Goal: Task Accomplishment & Management: Complete application form

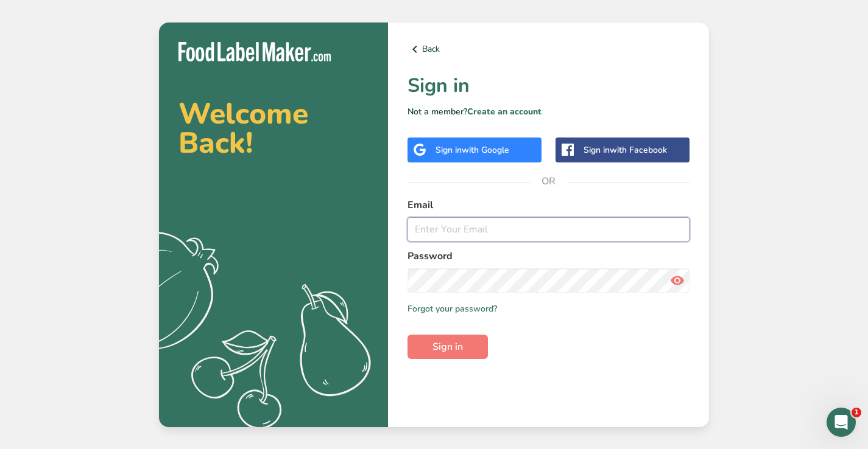
type input "[EMAIL_ADDRESS][DOMAIN_NAME]"
click at [448, 347] on button "Sign in" at bounding box center [447, 347] width 80 height 24
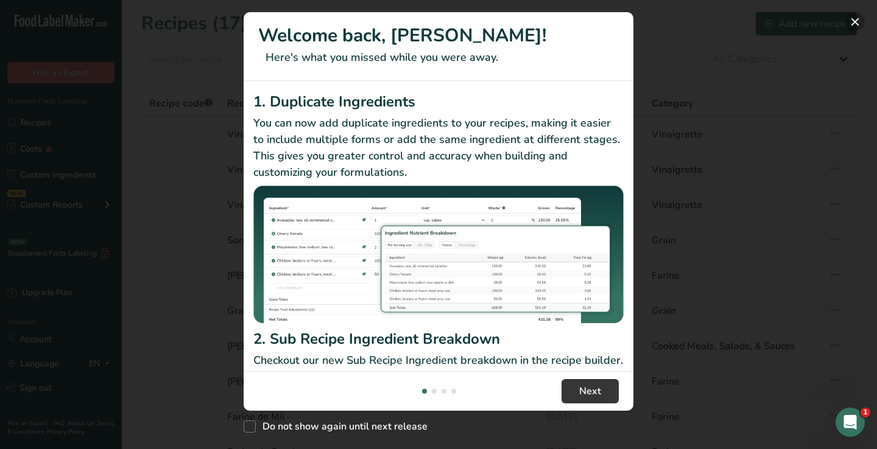
click at [857, 18] on button "New Features" at bounding box center [854, 21] width 19 height 19
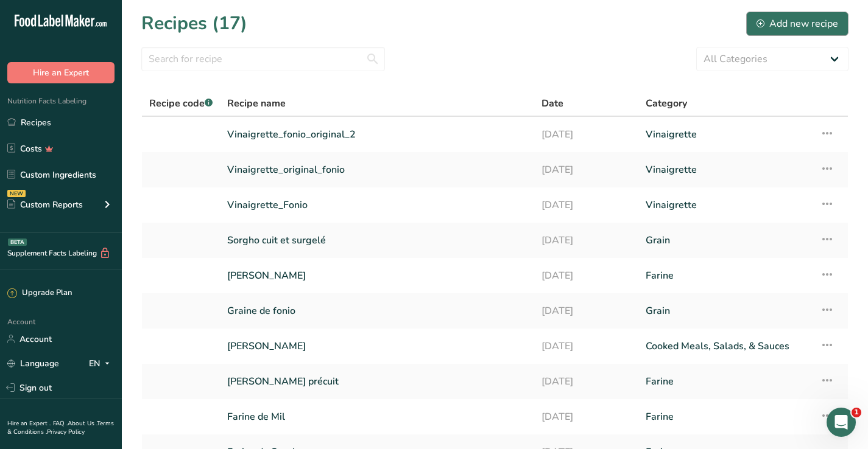
click at [806, 23] on div "Add new recipe" at bounding box center [797, 23] width 82 height 15
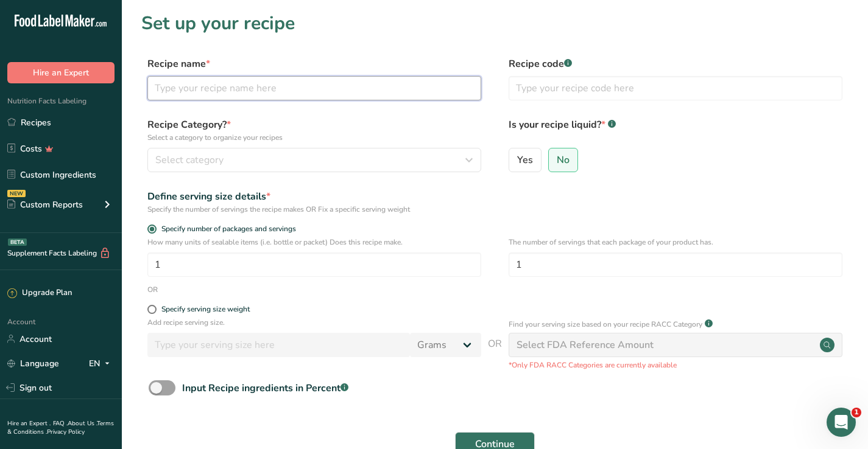
click at [429, 99] on input "text" at bounding box center [314, 88] width 334 height 24
type input "Vinaigrette_mil_Ranch"
click at [530, 160] on span "Yes" at bounding box center [525, 160] width 16 height 12
click at [517, 160] on input "Yes" at bounding box center [513, 160] width 8 height 8
radio input "true"
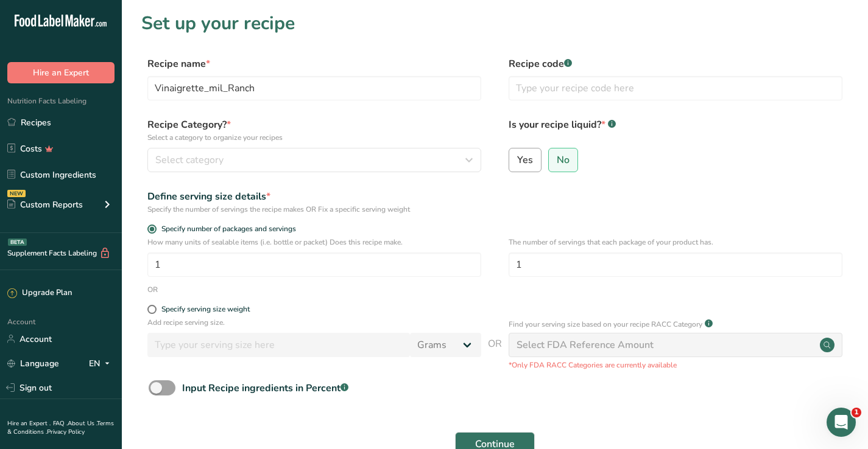
radio input "false"
select select "22"
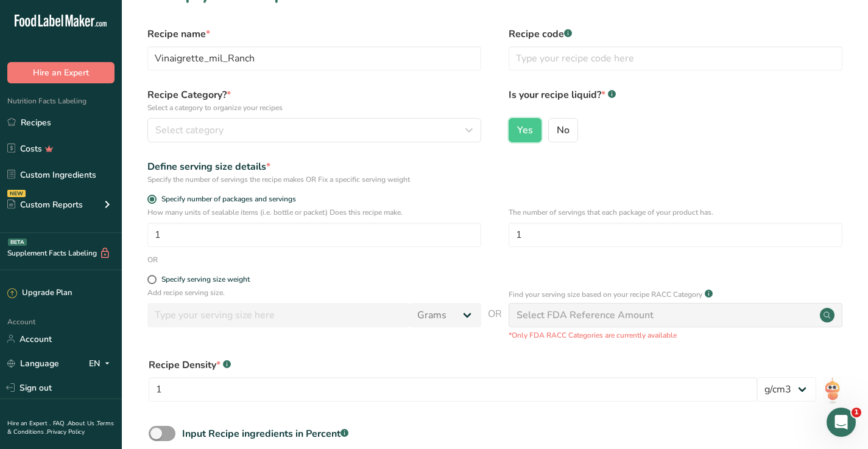
scroll to position [30, 0]
click at [148, 281] on span at bounding box center [151, 279] width 9 height 9
click at [148, 281] on input "Specify serving size weight" at bounding box center [151, 279] width 8 height 8
radio input "true"
radio input "false"
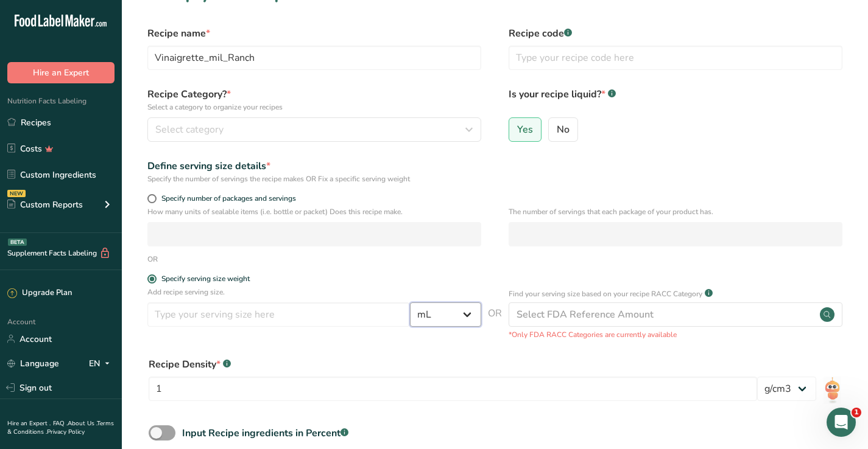
select select "19"
click at [384, 323] on input "number" at bounding box center [278, 315] width 262 height 24
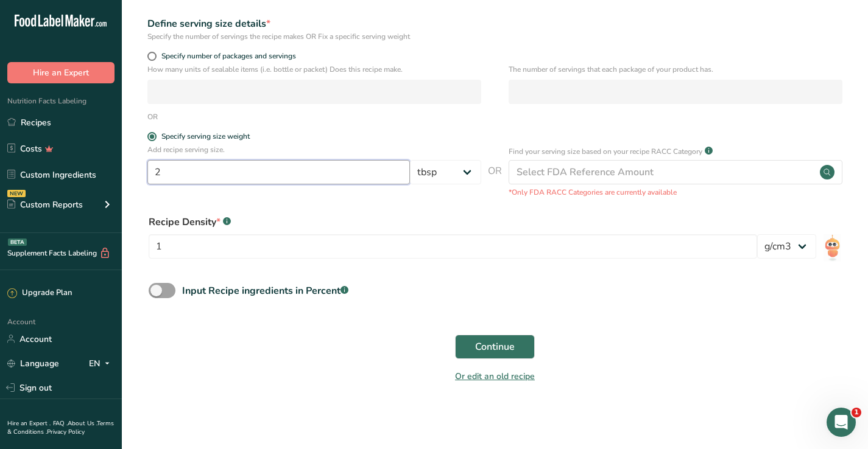
scroll to position [172, 0]
type input "2"
click at [485, 341] on span "Continue" at bounding box center [495, 347] width 40 height 15
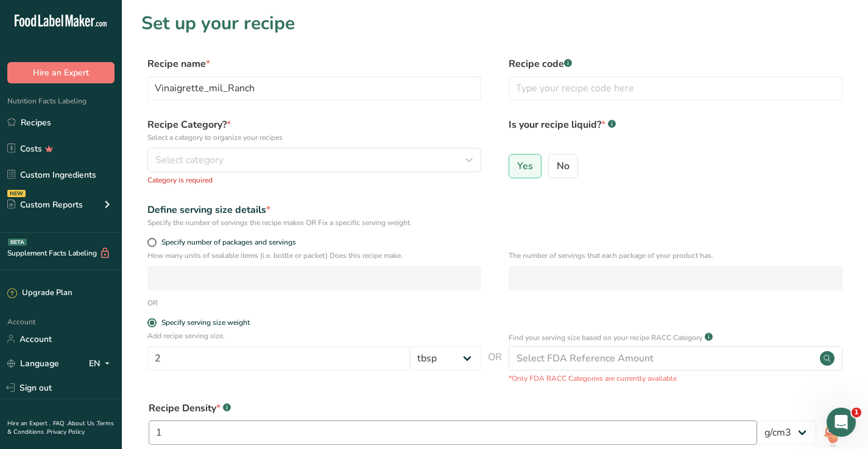
scroll to position [0, 0]
click at [333, 161] on div "Select category" at bounding box center [310, 160] width 311 height 15
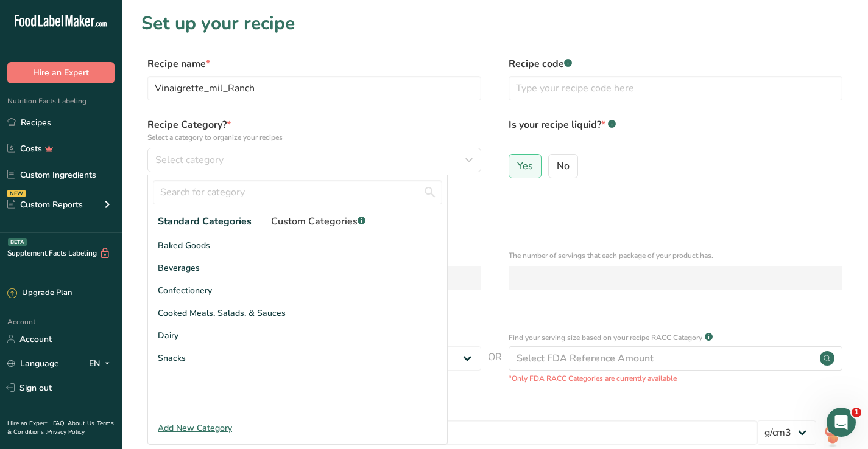
click at [309, 225] on span "Custom Categories .a-a{fill:#347362;}.b-a{fill:#fff;}" at bounding box center [318, 221] width 94 height 15
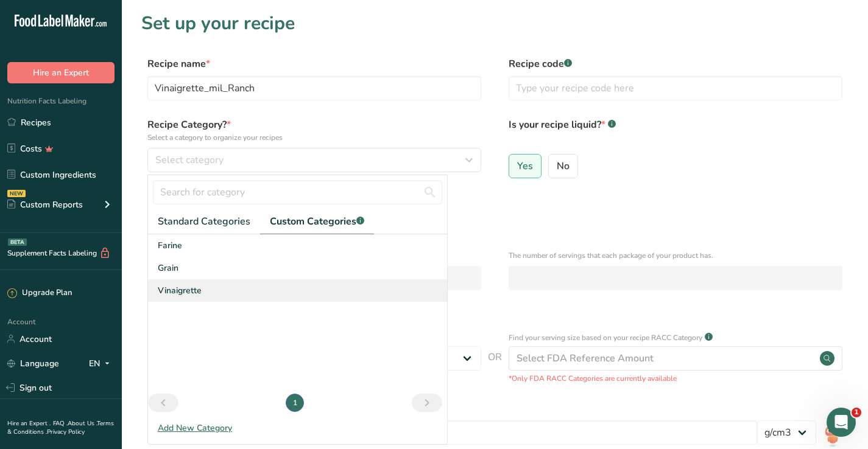
click at [182, 294] on span "Vinaigrette" at bounding box center [180, 290] width 44 height 13
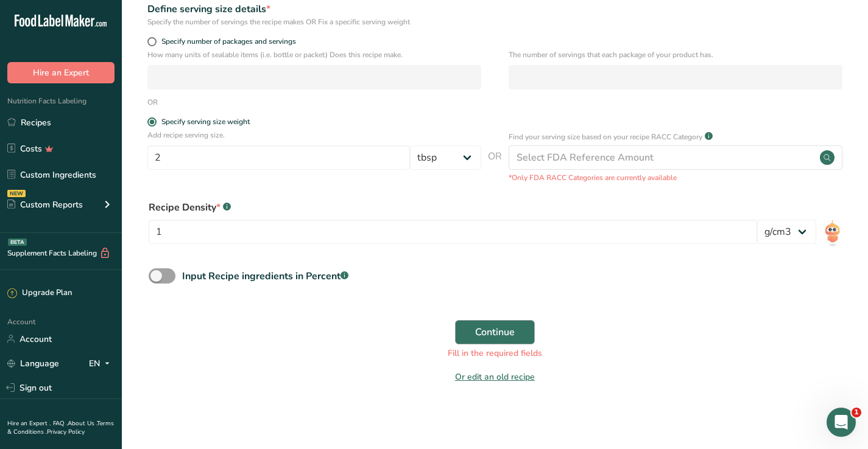
click at [502, 329] on span "Continue" at bounding box center [495, 332] width 40 height 15
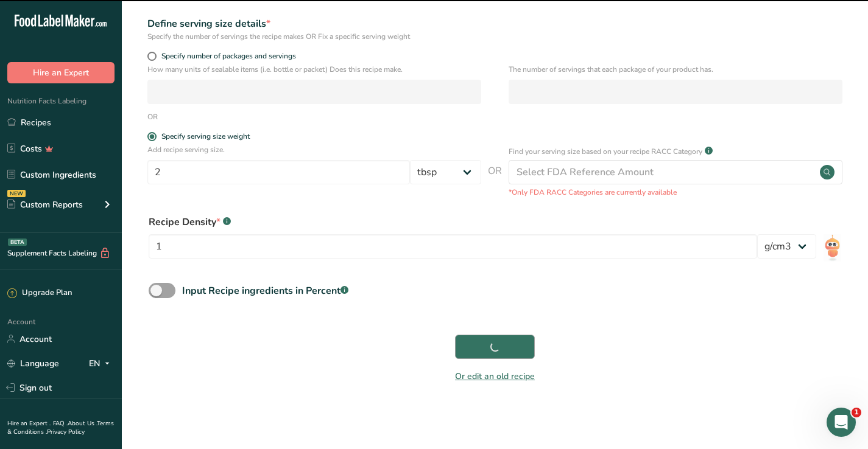
scroll to position [172, 0]
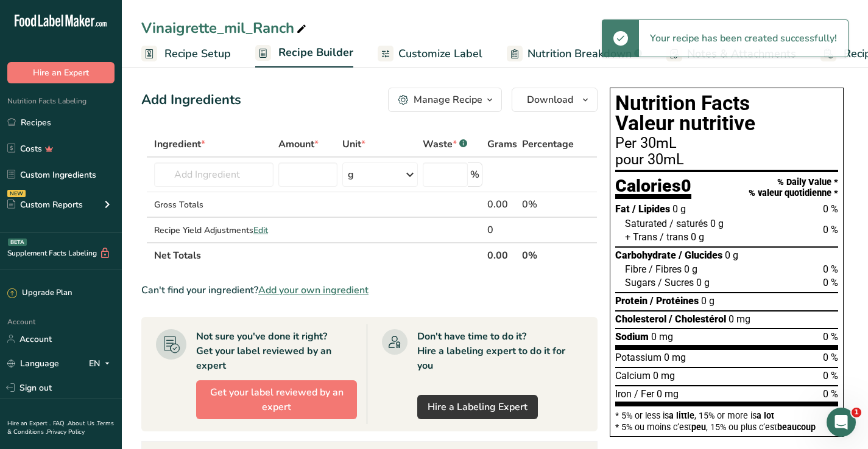
scroll to position [15, 0]
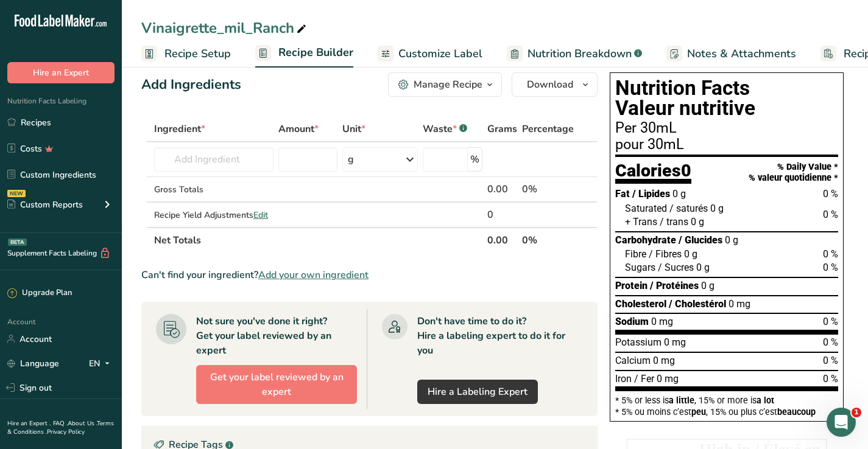
click at [315, 276] on span "Add your own ingredient" at bounding box center [313, 275] width 110 height 15
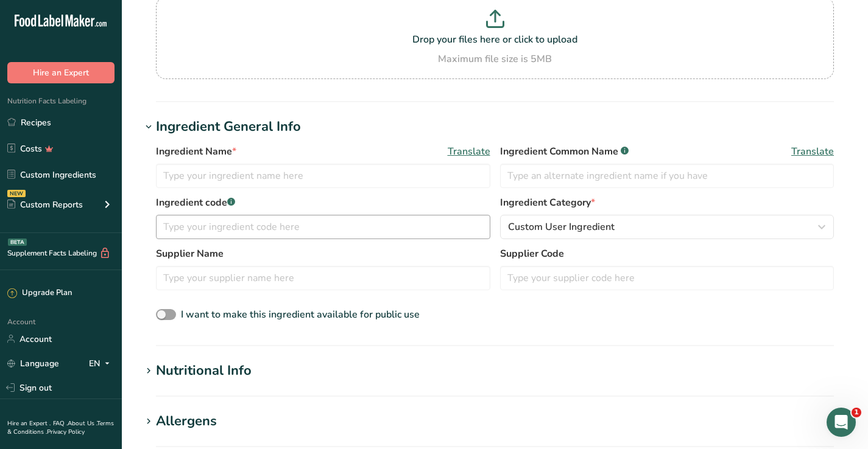
scroll to position [122, 0]
click at [315, 276] on input "text" at bounding box center [323, 278] width 334 height 24
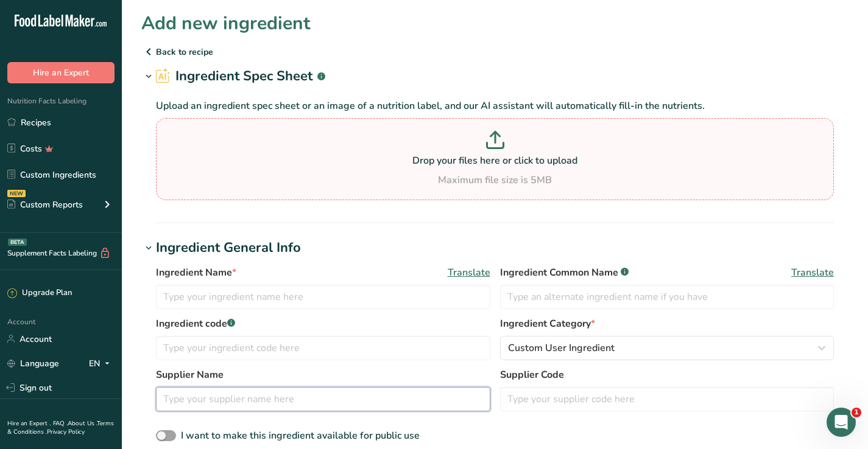
scroll to position [0, 0]
click at [486, 154] on p "Drop your files here or click to upload" at bounding box center [495, 160] width 672 height 15
click at [486, 154] on input "Drop your files here or click to upload Maximum file size is 5MB" at bounding box center [495, 159] width 678 height 82
type input "C:\fakepath\Ranch Mil_Val_nutri.jpg"
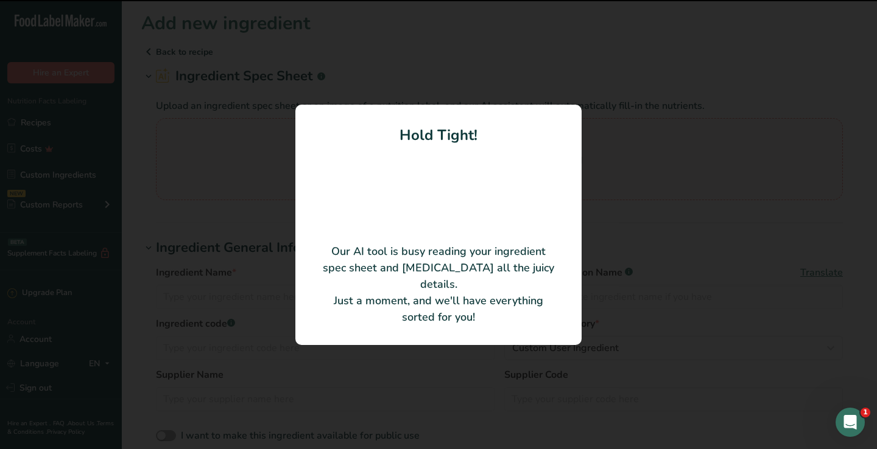
type input "Vinaigrette Ranch Mako Foods"
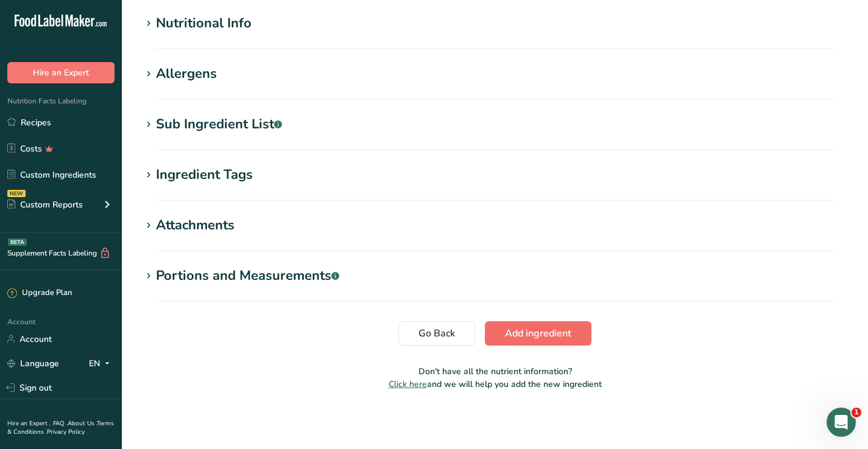
click at [576, 323] on button "Add ingredient" at bounding box center [538, 334] width 107 height 24
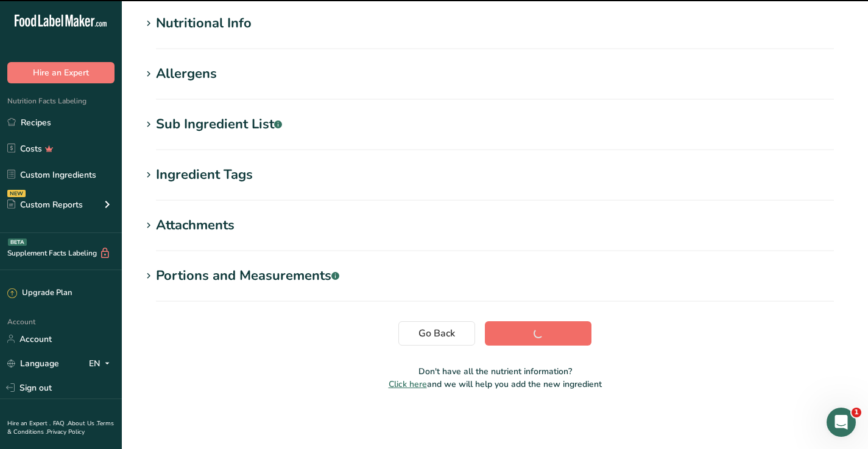
scroll to position [154, 0]
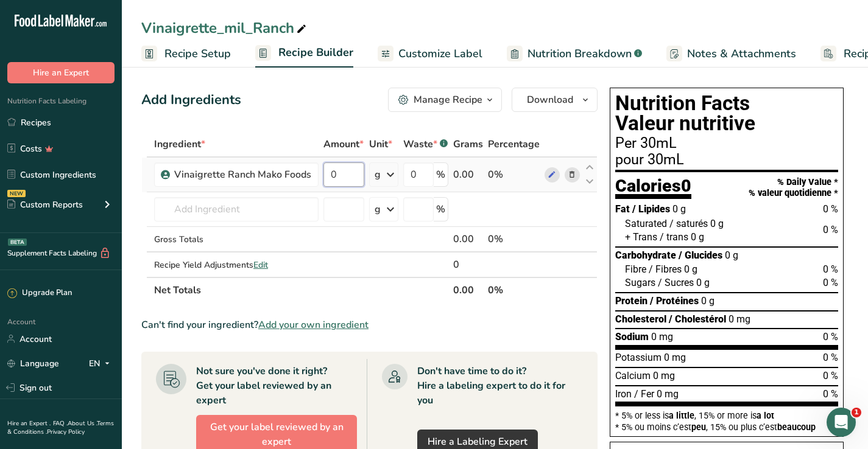
click at [359, 182] on input "0" at bounding box center [343, 175] width 41 height 24
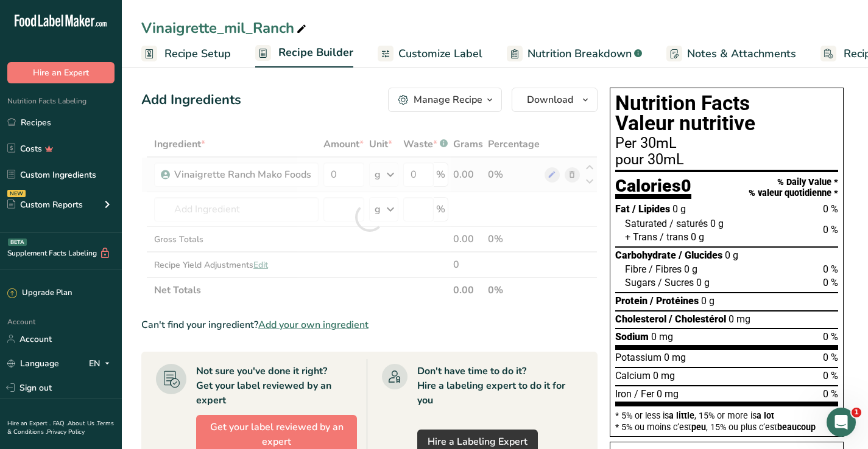
click at [389, 175] on div "Ingredient * Amount * Unit * Waste * .a-a{fill:#347362;}.b-a{fill:#fff;} Grams …" at bounding box center [369, 218] width 456 height 172
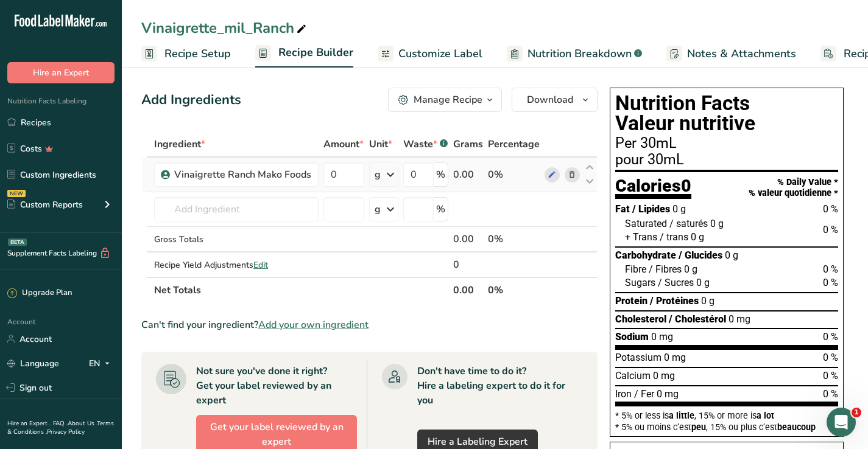
click at [391, 174] on icon at bounding box center [390, 175] width 15 height 22
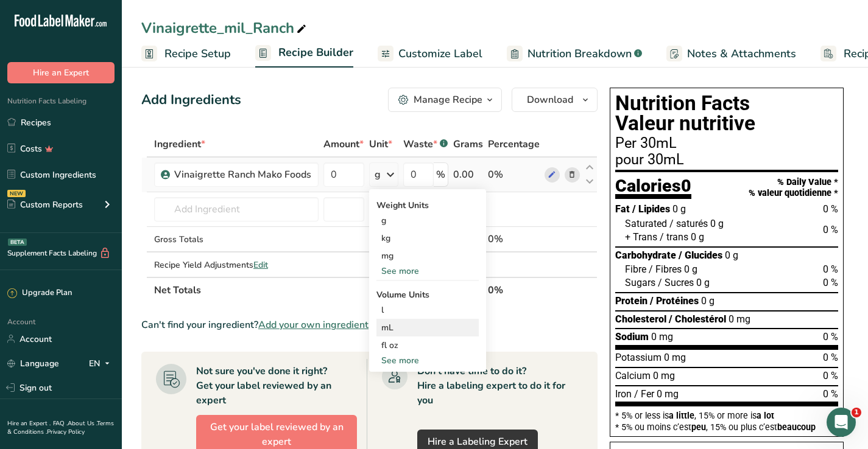
click at [387, 336] on div "mL Volume units require a density conversion. If you know your ingredient's den…" at bounding box center [427, 328] width 102 height 18
click at [387, 331] on div "mL" at bounding box center [427, 328] width 93 height 13
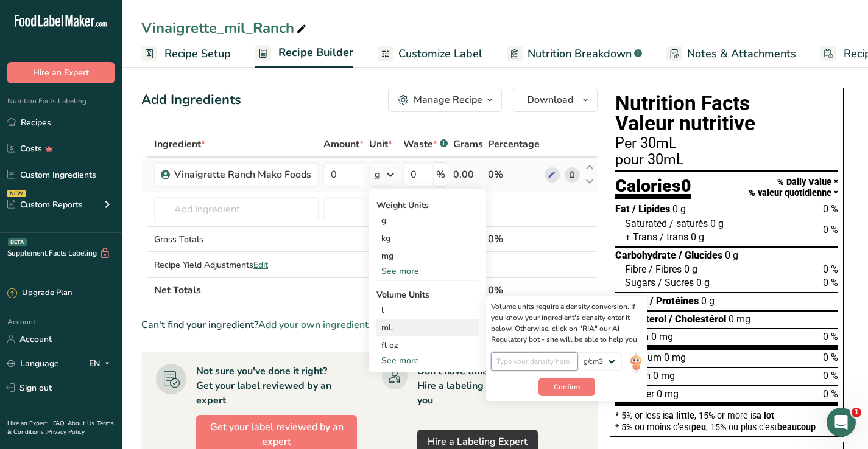
click at [551, 358] on input "number" at bounding box center [534, 362] width 87 height 18
type input "1"
click at [539, 390] on button "Confirm" at bounding box center [566, 387] width 57 height 18
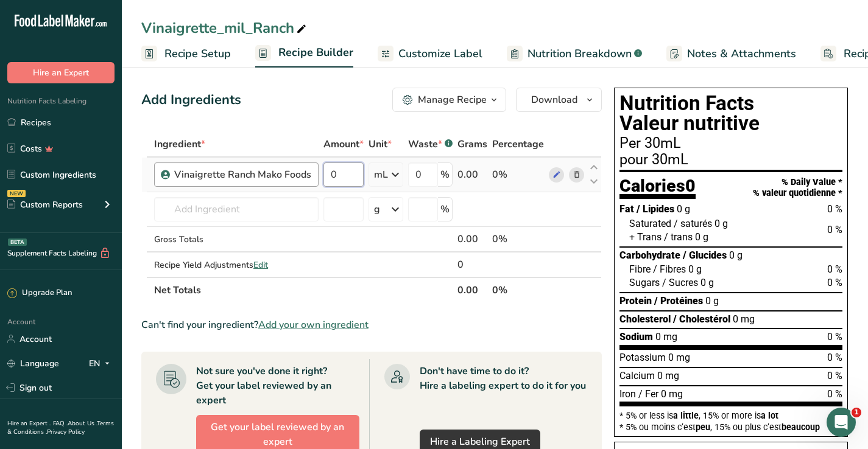
drag, startPoint x: 343, startPoint y: 174, endPoint x: 313, endPoint y: 174, distance: 29.8
click at [313, 174] on tr "Vinaigrette Ranch Mako Foods 0 mL Weight Units g kg mg See more Volume Units l …" at bounding box center [371, 175] width 459 height 35
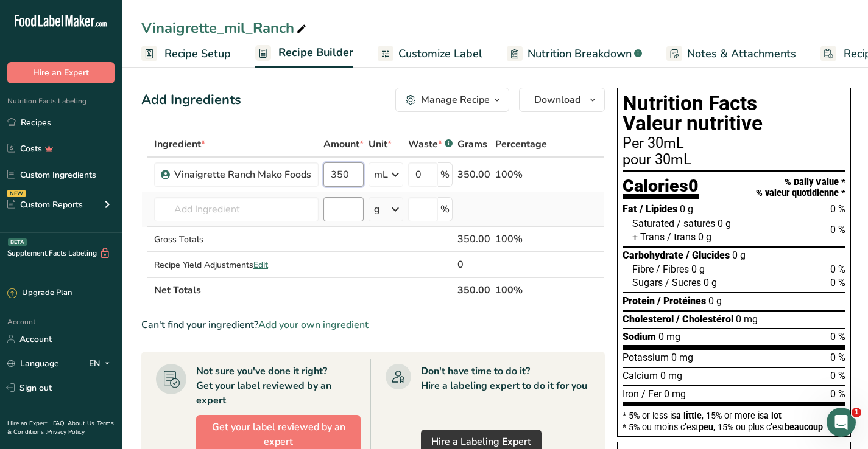
type input "350"
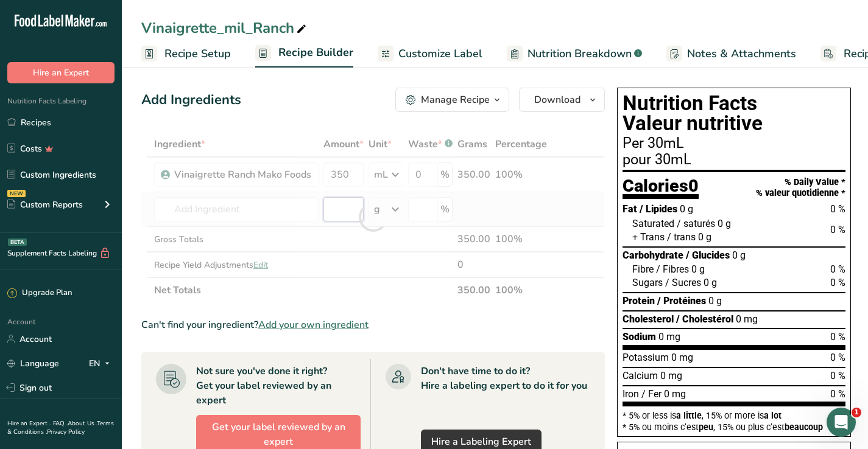
click at [352, 211] on div "Ingredient * Amount * Unit * Waste * .a-a{fill:#347362;}.b-a{fill:#fff;} Grams …" at bounding box center [372, 218] width 463 height 172
